Goal: Find specific page/section: Find specific page/section

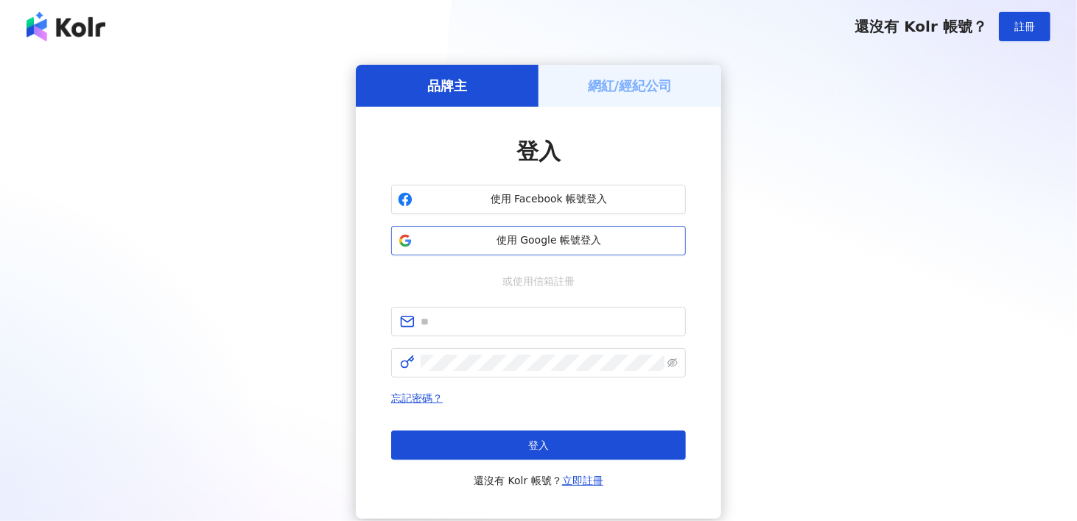
click at [532, 244] on span "使用 Google 帳號登入" at bounding box center [548, 240] width 261 height 15
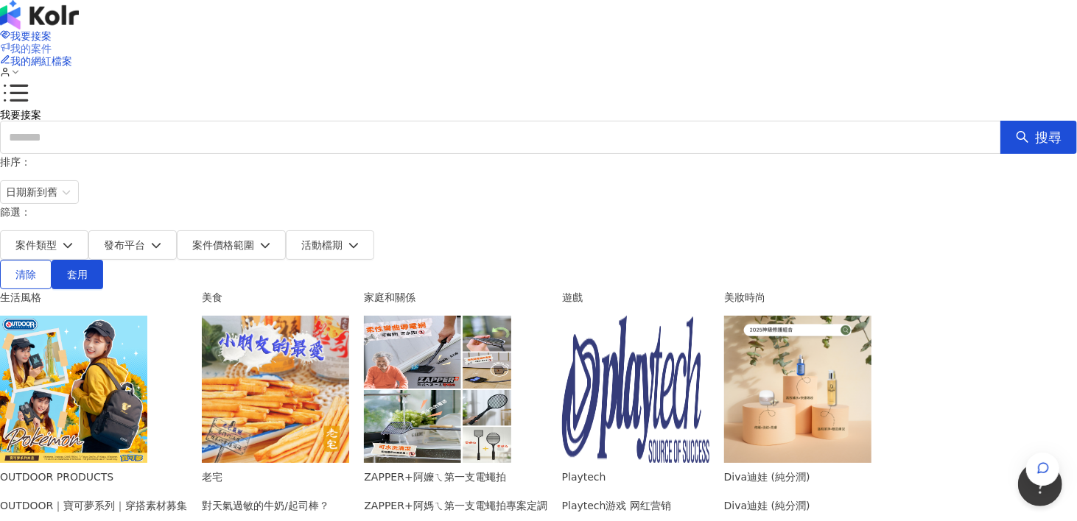
click at [52, 43] on span "我的案件" at bounding box center [30, 49] width 41 height 12
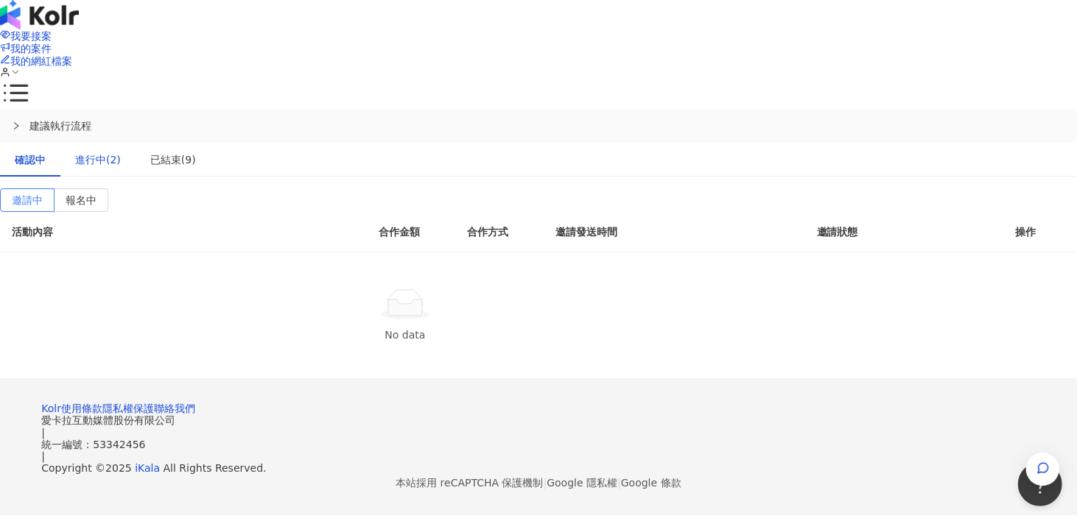
click at [121, 152] on div "進行中(2)" at bounding box center [98, 160] width 46 height 16
